Goal: Information Seeking & Learning: Find specific page/section

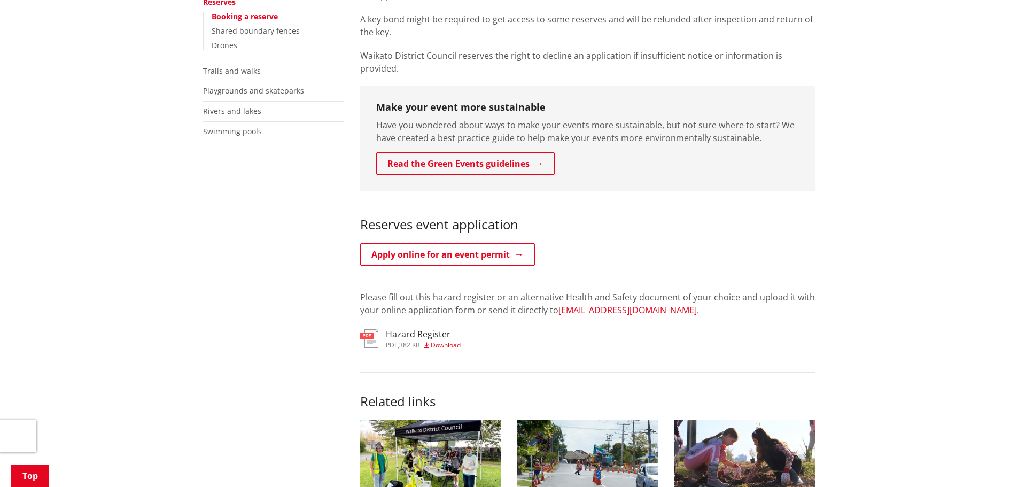
scroll to position [321, 0]
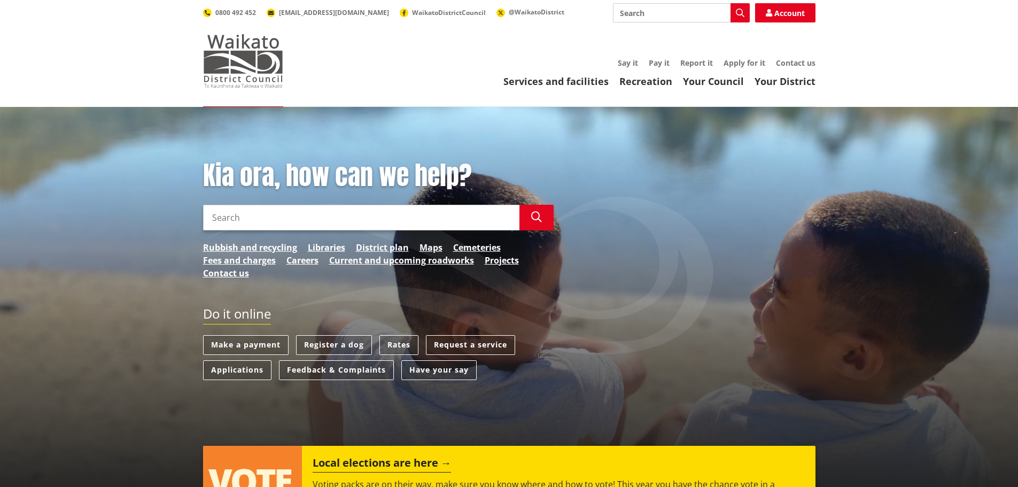
click at [255, 69] on img at bounding box center [243, 60] width 80 height 53
click at [681, 7] on input "Search" at bounding box center [681, 12] width 137 height 19
type input "pr"
click at [551, 79] on link "Services and facilities" at bounding box center [555, 81] width 105 height 13
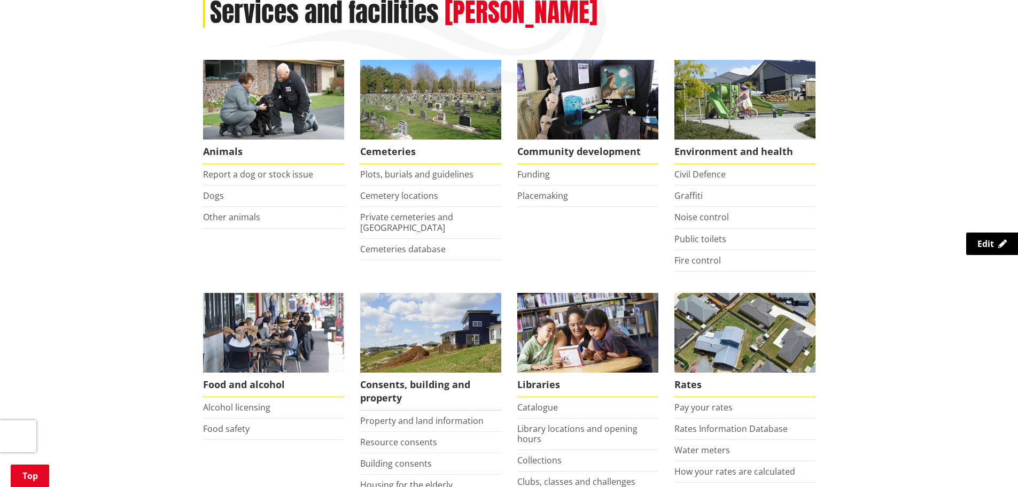
scroll to position [160, 0]
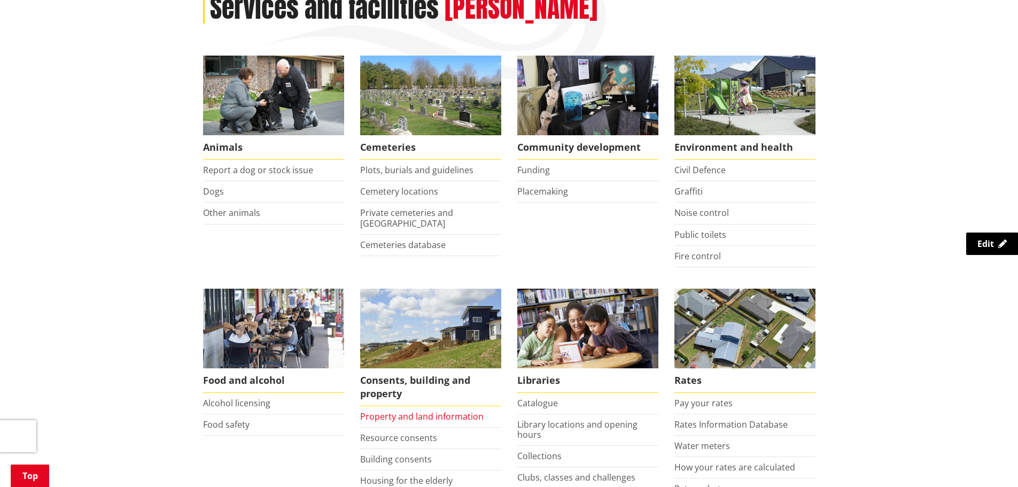
click at [388, 418] on link "Property and land information" at bounding box center [421, 416] width 123 height 12
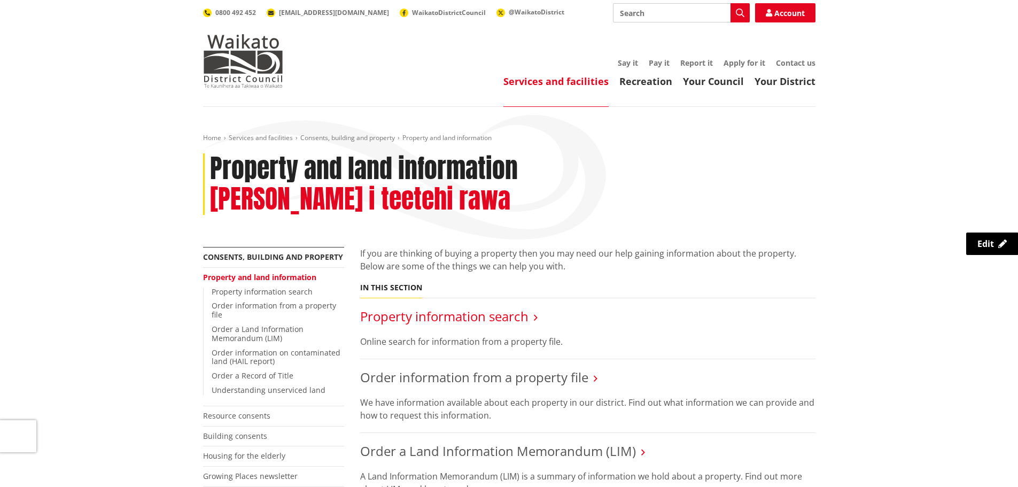
click at [401, 307] on link "Property information search" at bounding box center [444, 316] width 168 height 18
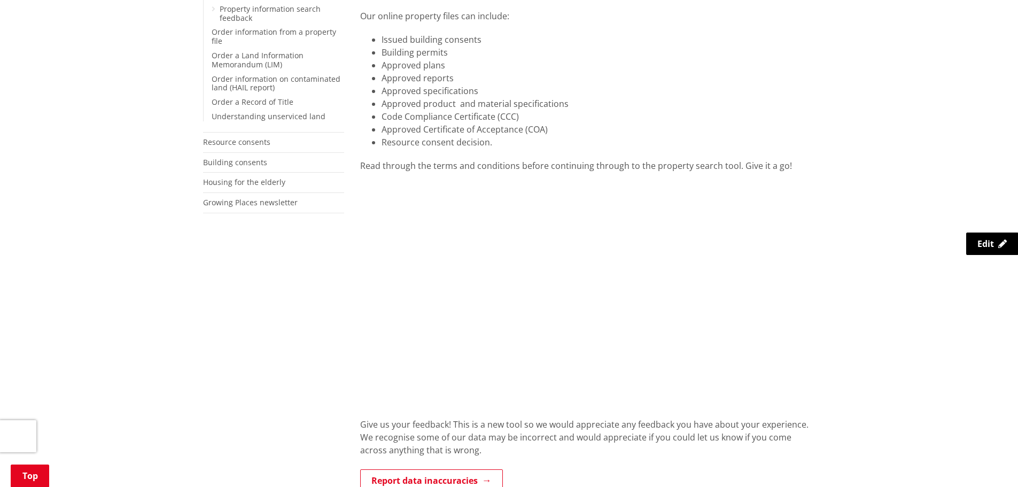
scroll to position [267, 0]
